Goal: Find specific page/section

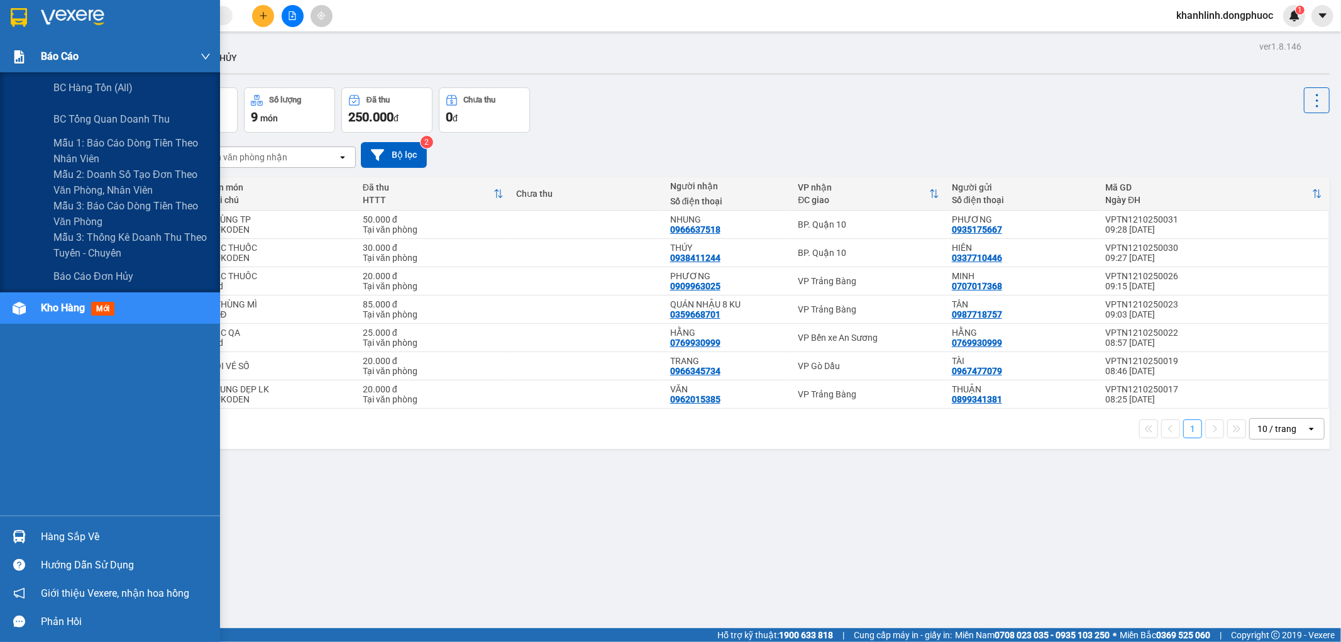
click at [16, 52] on img at bounding box center [19, 56] width 13 height 13
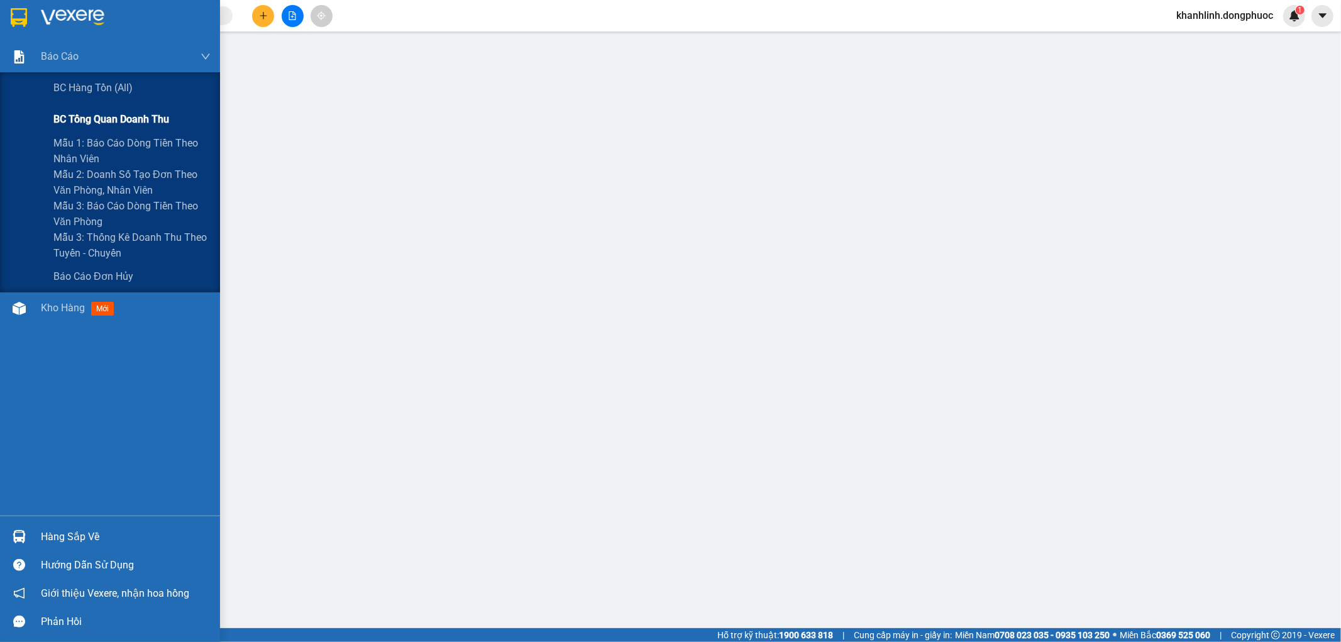
click at [80, 122] on span "BC tổng quan doanh thu" at bounding box center [111, 119] width 116 height 16
